Goal: Transaction & Acquisition: Purchase product/service

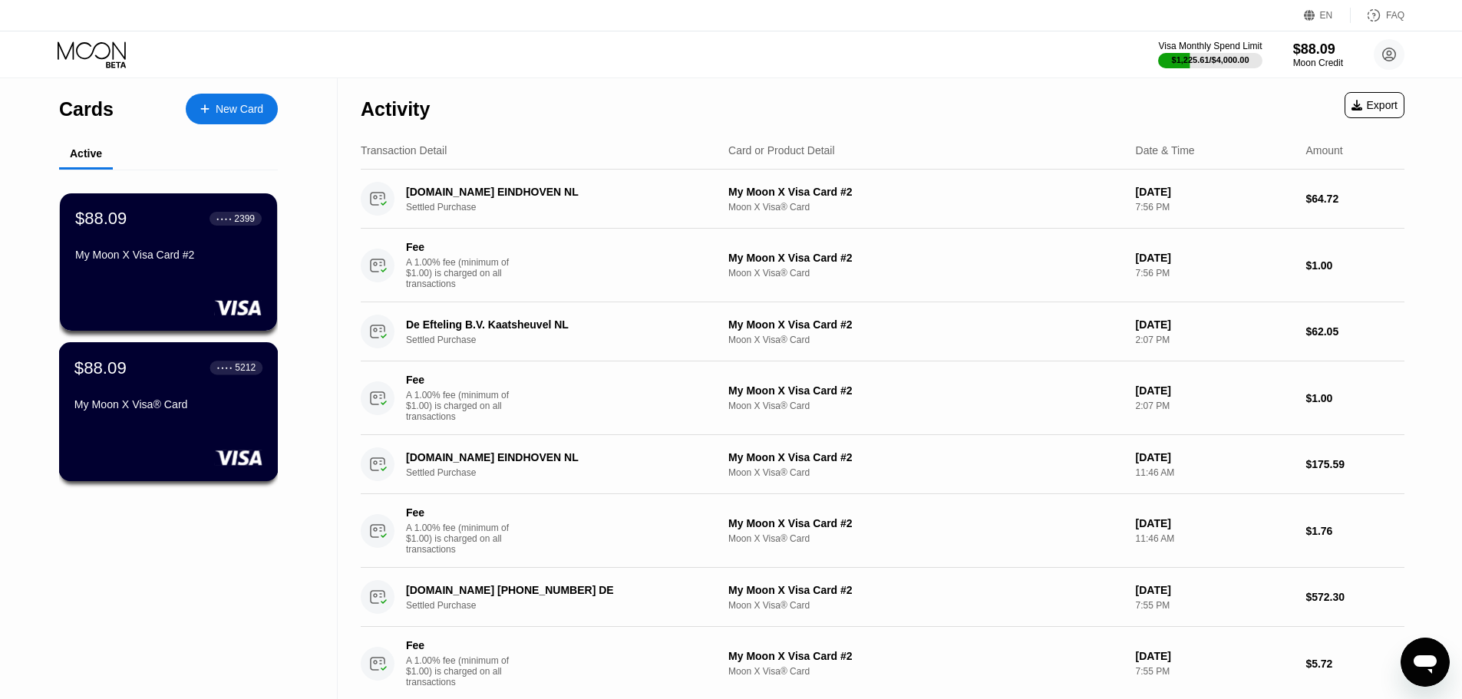
click at [203, 406] on div "My Moon X Visa® Card" at bounding box center [168, 404] width 188 height 12
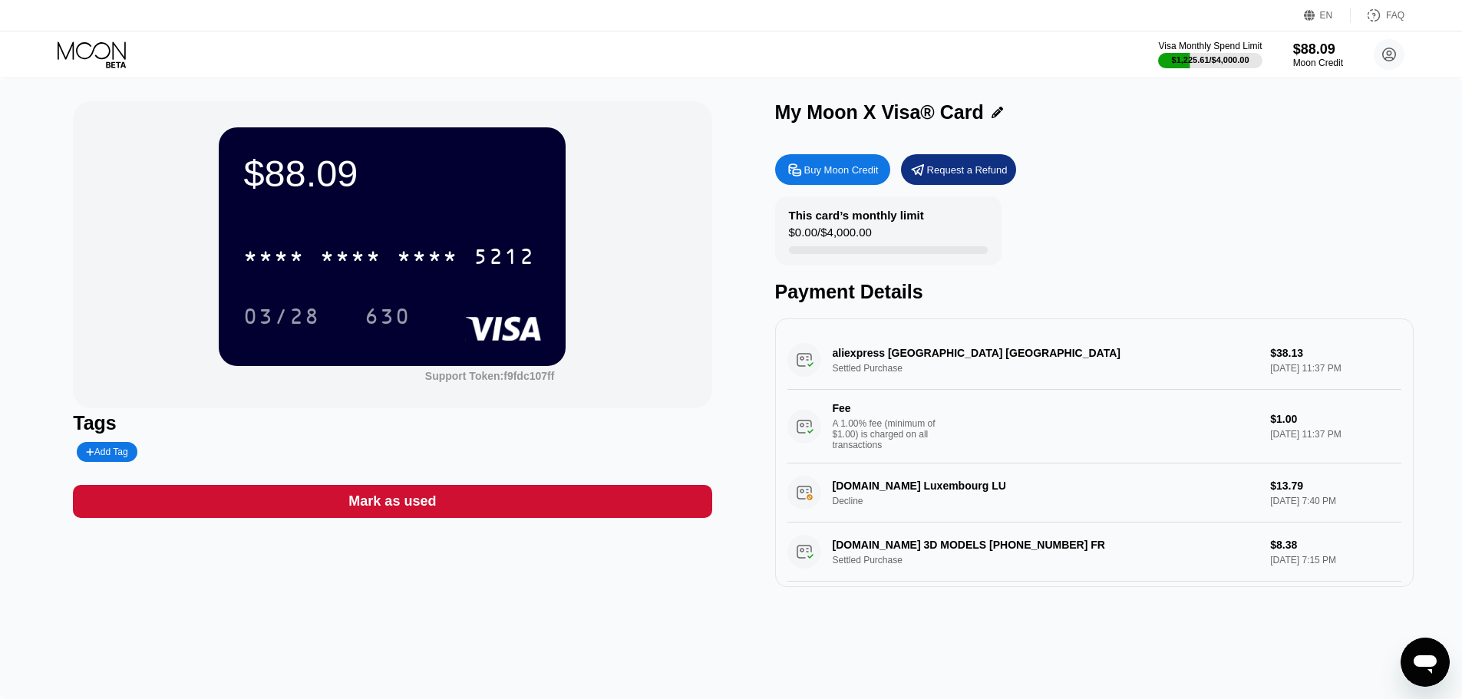
click at [842, 185] on div "Buy Moon Credit" at bounding box center [832, 169] width 115 height 31
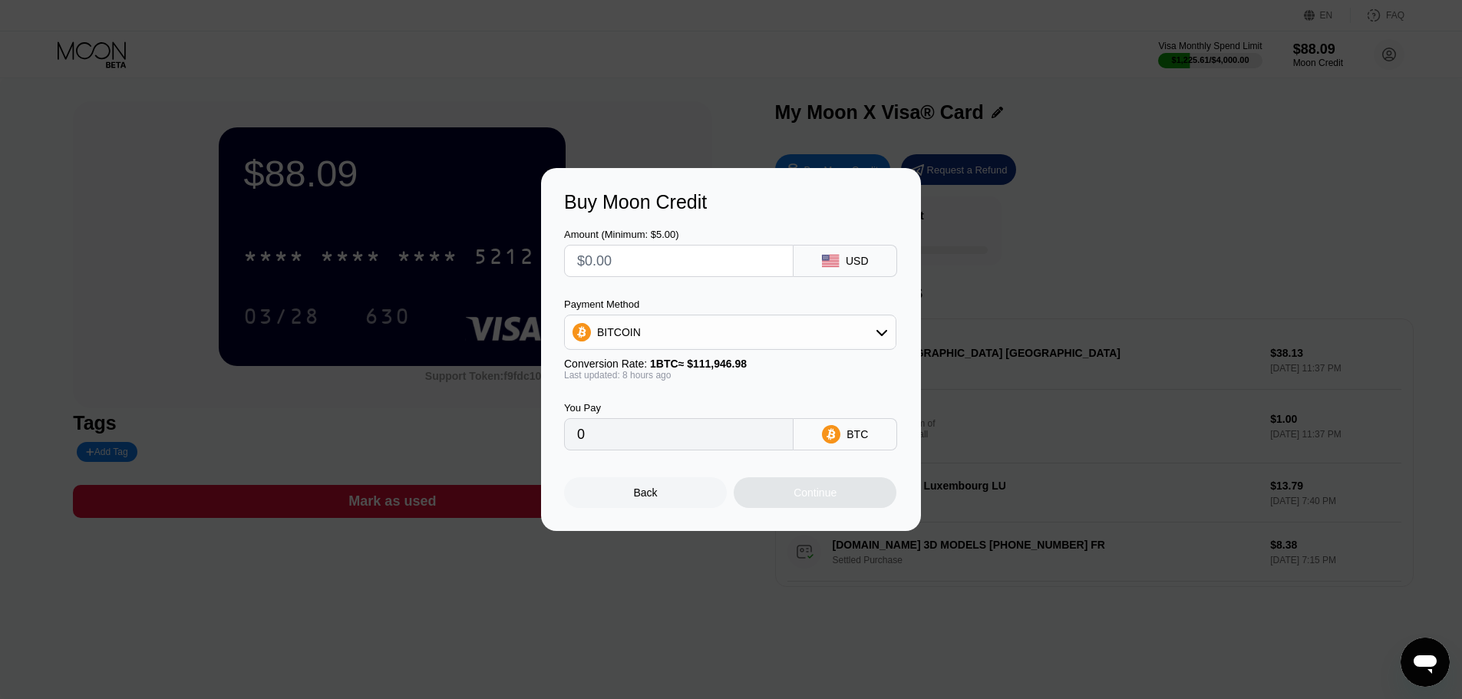
click at [728, 260] on input "text" at bounding box center [678, 261] width 203 height 31
type input "$2"
type input "0.00001780"
type input "$20"
type input "0.00017791"
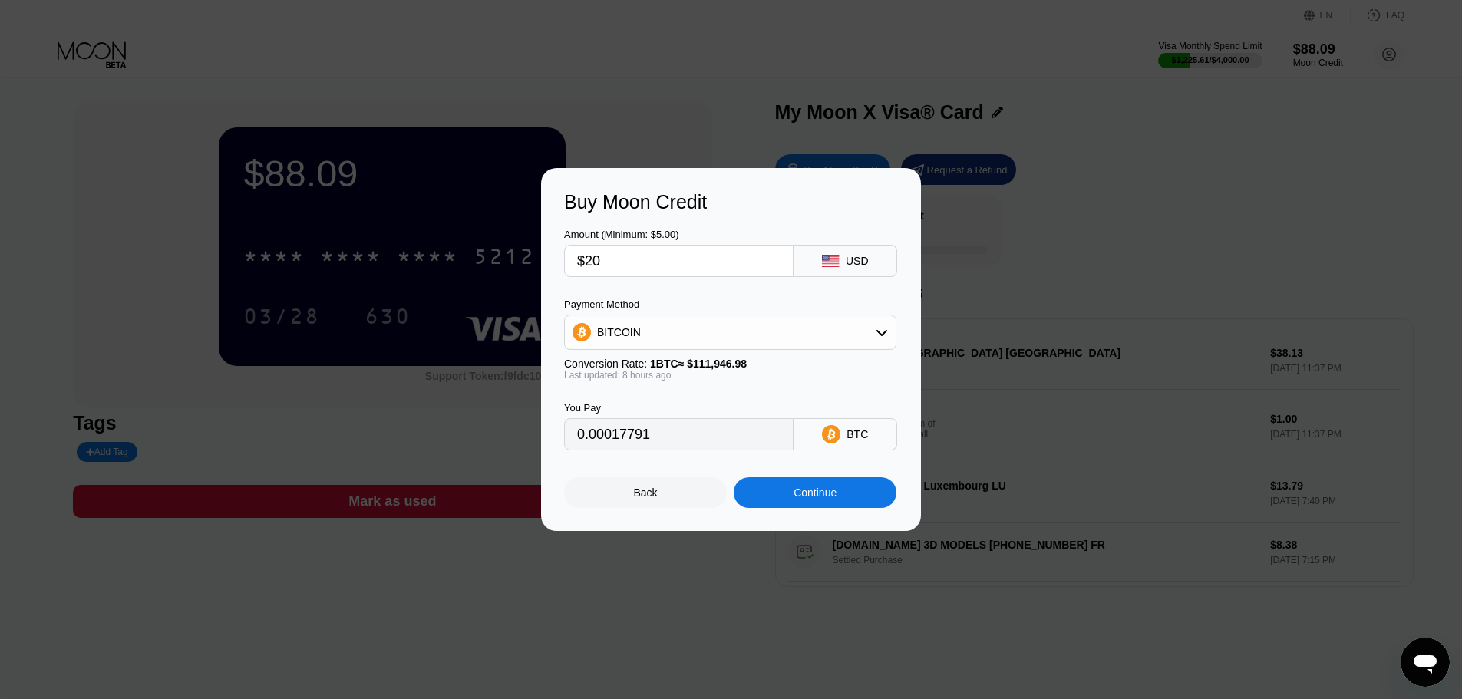
type input "$200"
type input "0.00177909"
type input "$200"
click at [869, 489] on div "Continue" at bounding box center [815, 492] width 163 height 31
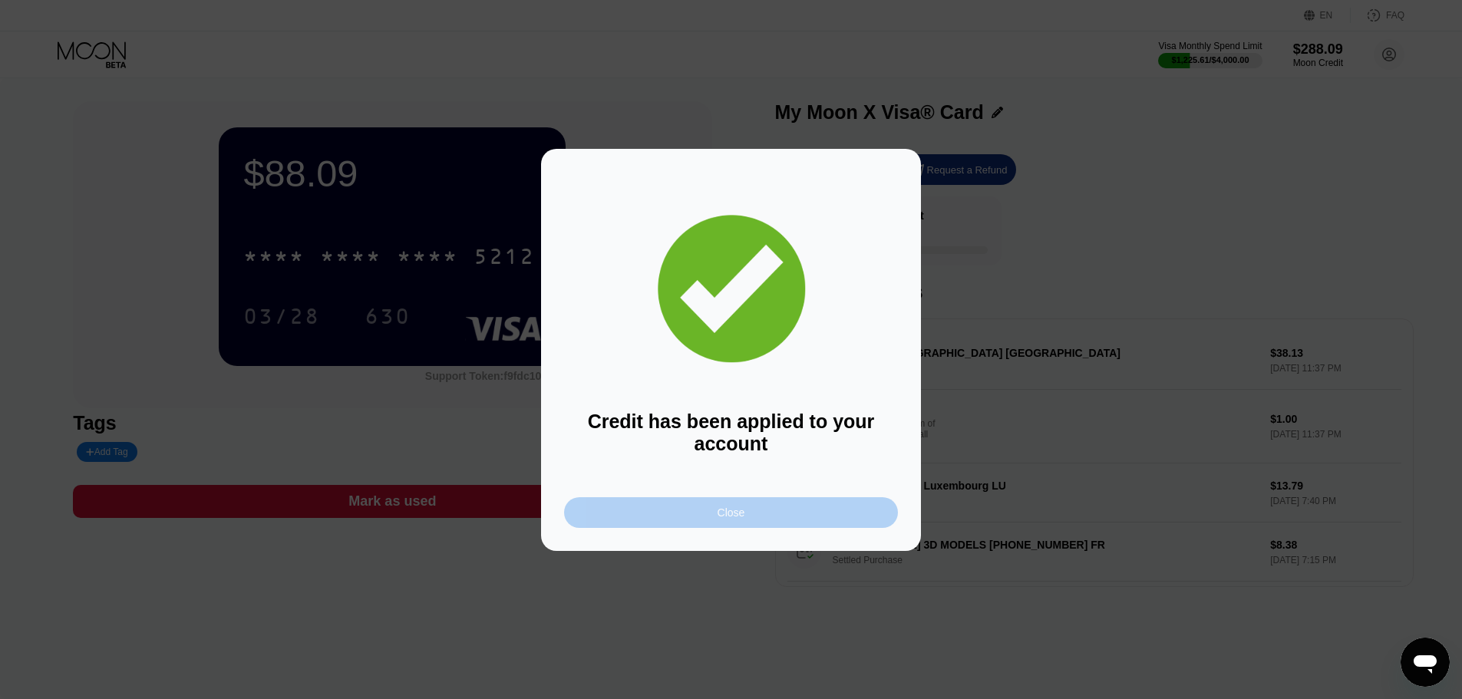
click at [850, 510] on div "Close" at bounding box center [731, 512] width 334 height 31
